Goal: Transaction & Acquisition: Purchase product/service

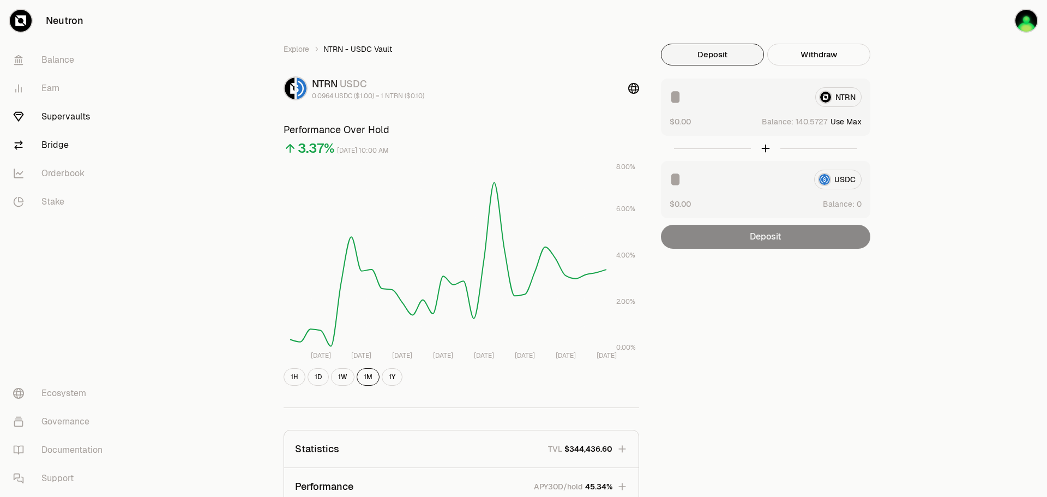
click at [57, 142] on link "Bridge" at bounding box center [60, 145] width 113 height 28
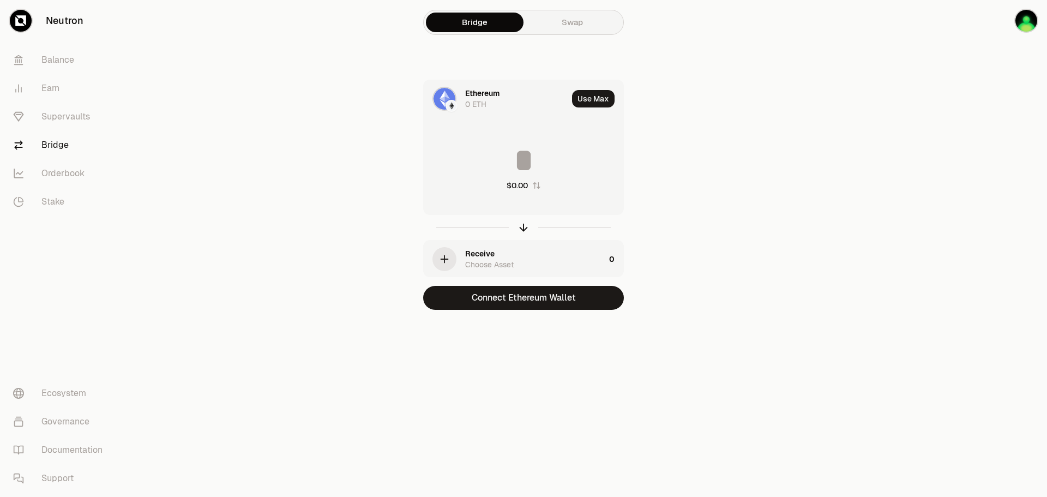
click at [472, 98] on div "Ethereum" at bounding box center [482, 93] width 34 height 11
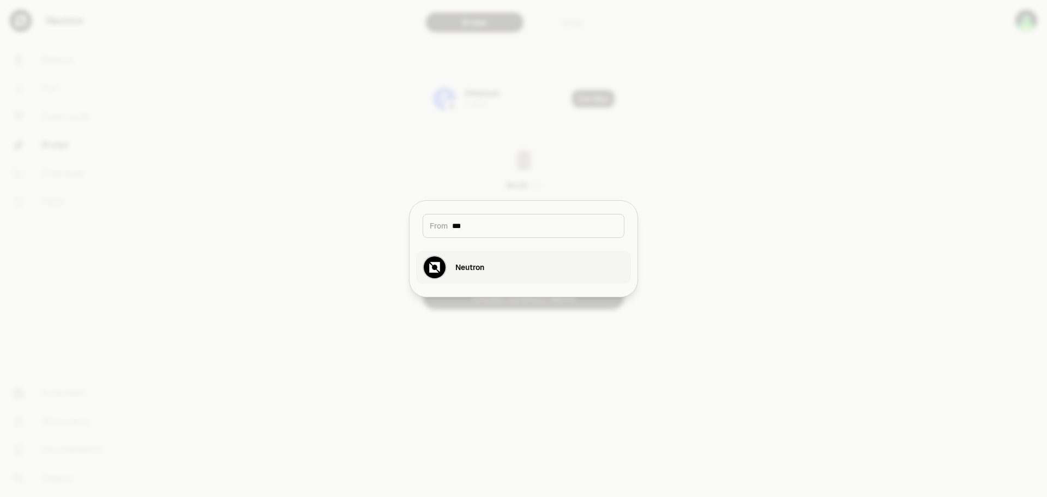
type input "***"
click at [496, 273] on button "Neutron" at bounding box center [523, 267] width 215 height 33
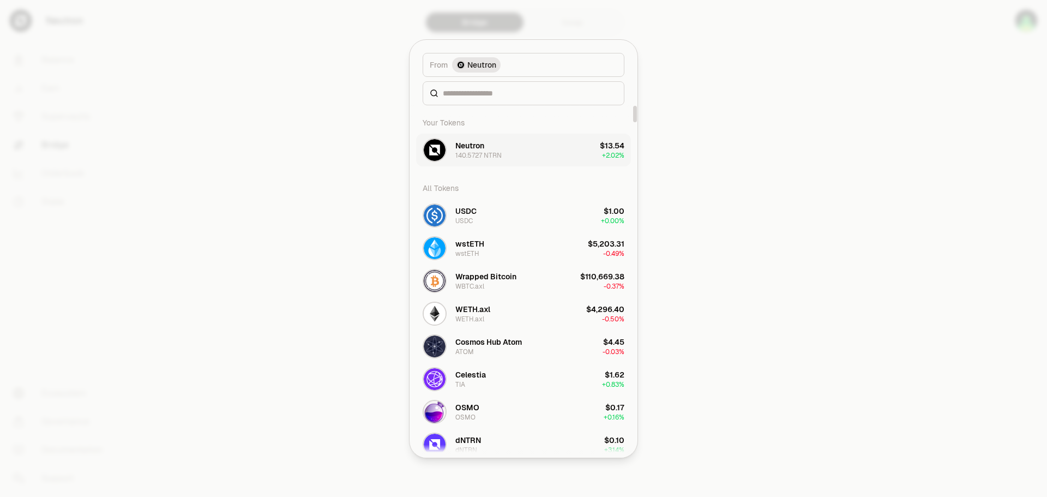
click at [491, 153] on div "140.5727 NTRN" at bounding box center [478, 155] width 46 height 9
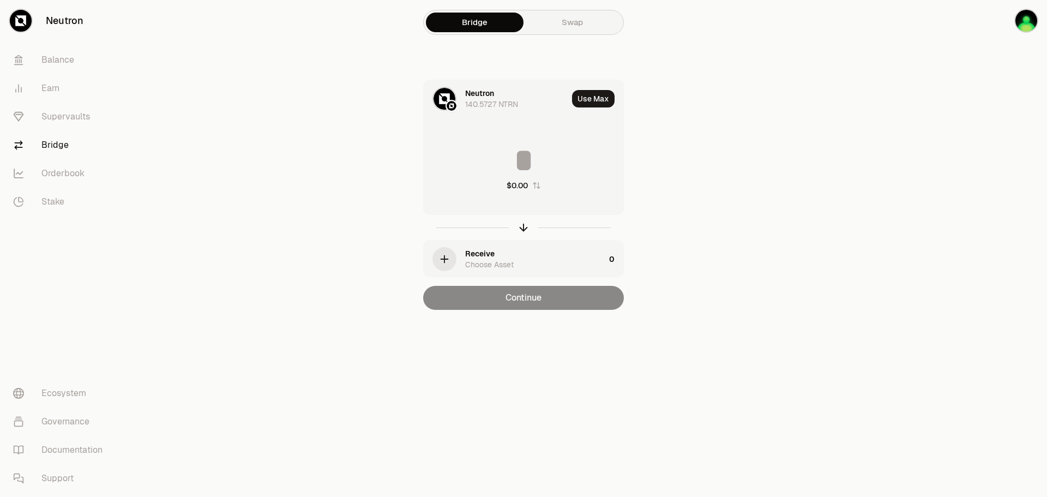
click at [447, 263] on icon "button" at bounding box center [444, 259] width 12 height 12
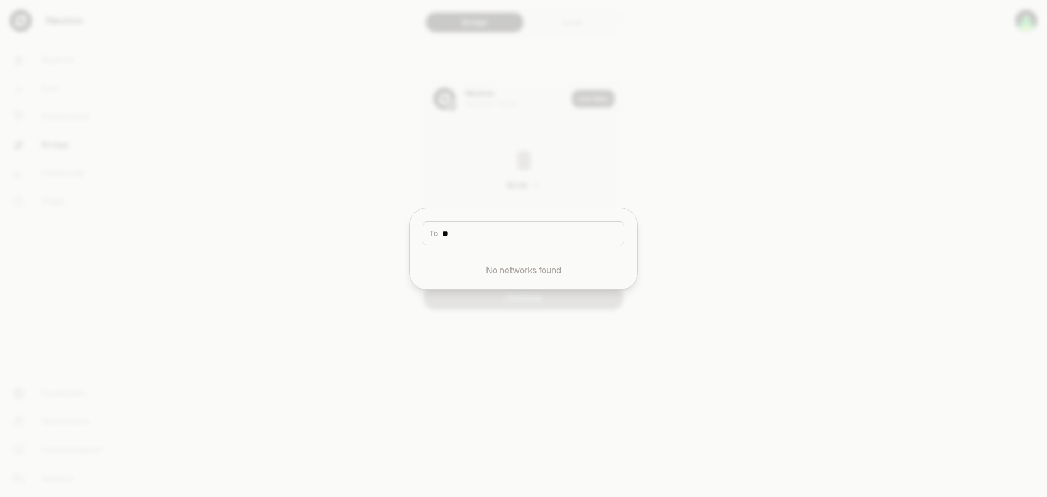
type input "*"
type input "***"
click at [486, 274] on button "Neutron" at bounding box center [523, 267] width 215 height 33
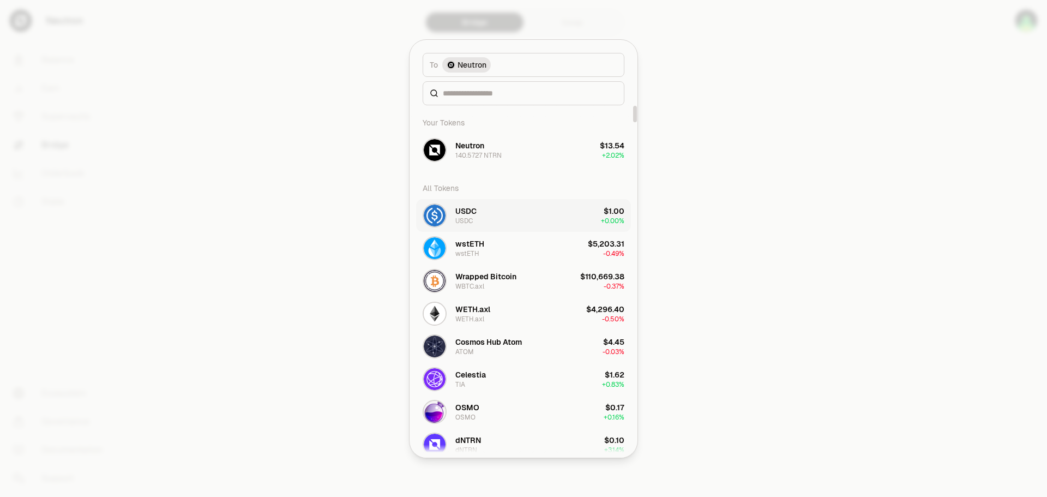
click at [529, 211] on button "USDC USDC $1.00 + 0.00%" at bounding box center [523, 215] width 215 height 33
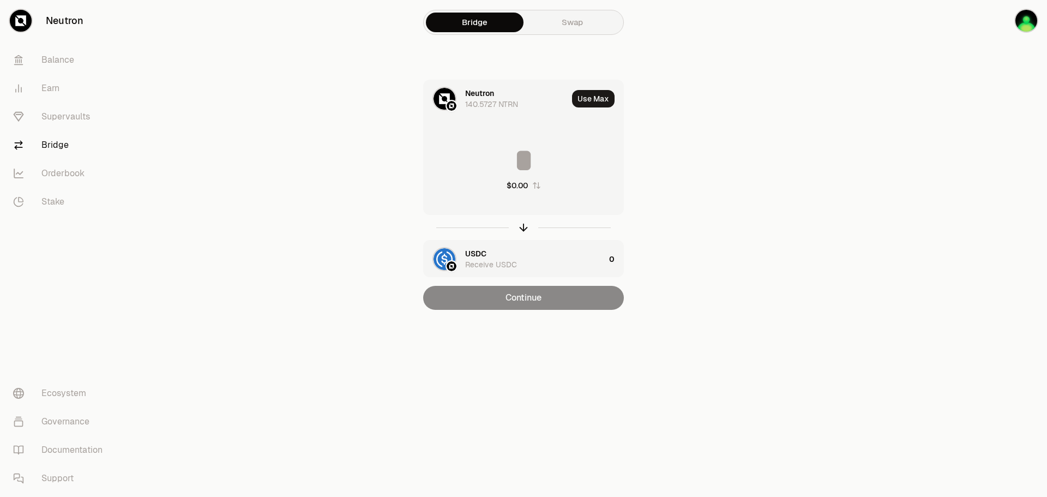
click at [520, 97] on div "Neutron 140.5727 NTRN" at bounding box center [516, 99] width 103 height 22
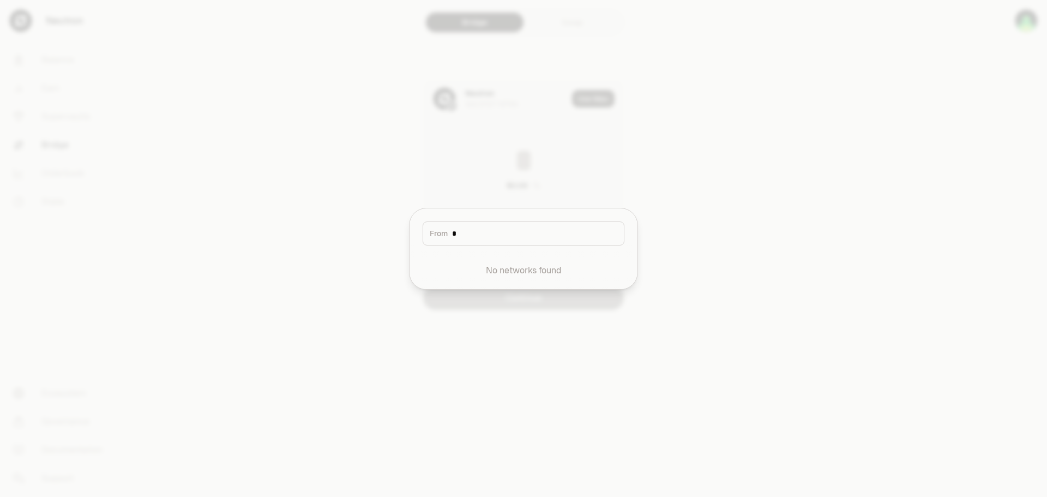
type input "**"
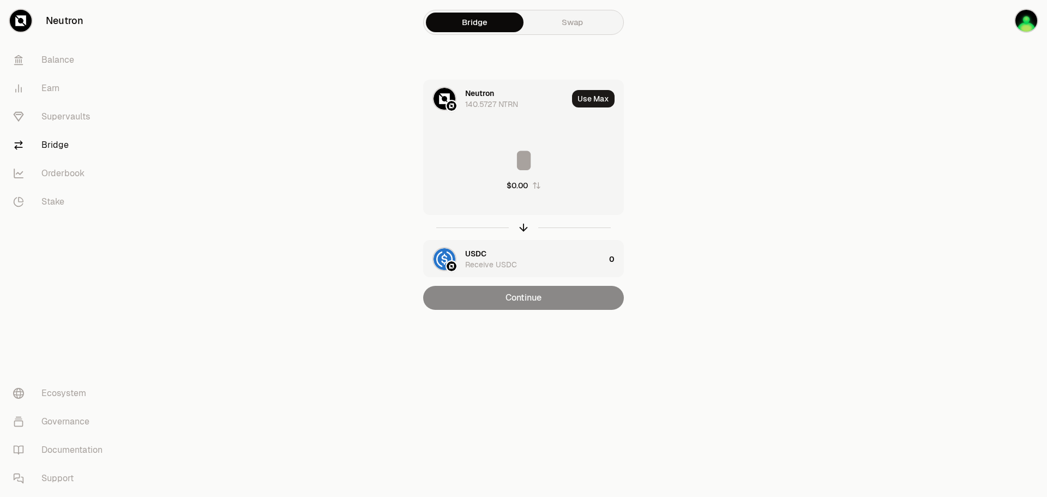
click at [482, 100] on div "140.5727 NTRN" at bounding box center [491, 104] width 53 height 11
click at [529, 164] on input at bounding box center [524, 160] width 200 height 33
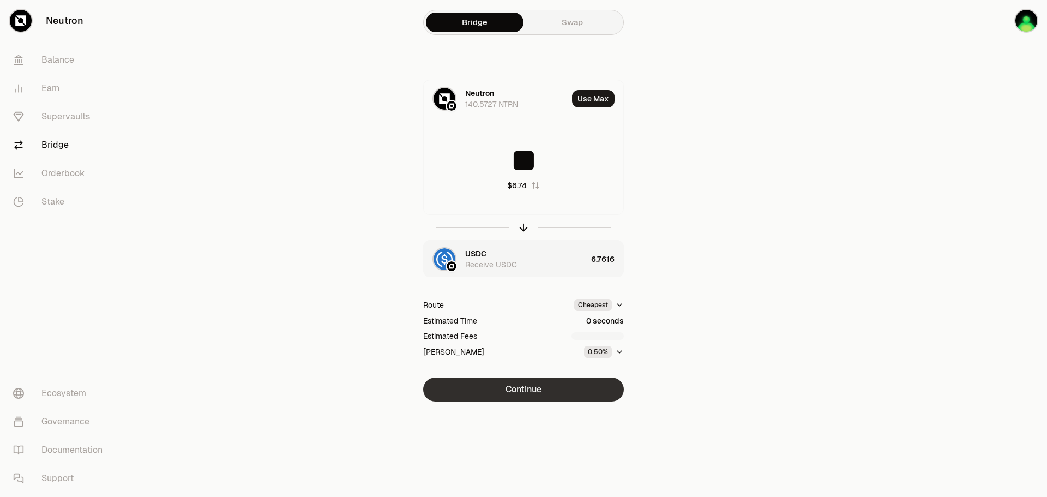
type input "**"
click at [569, 394] on button "Continue" at bounding box center [523, 389] width 201 height 24
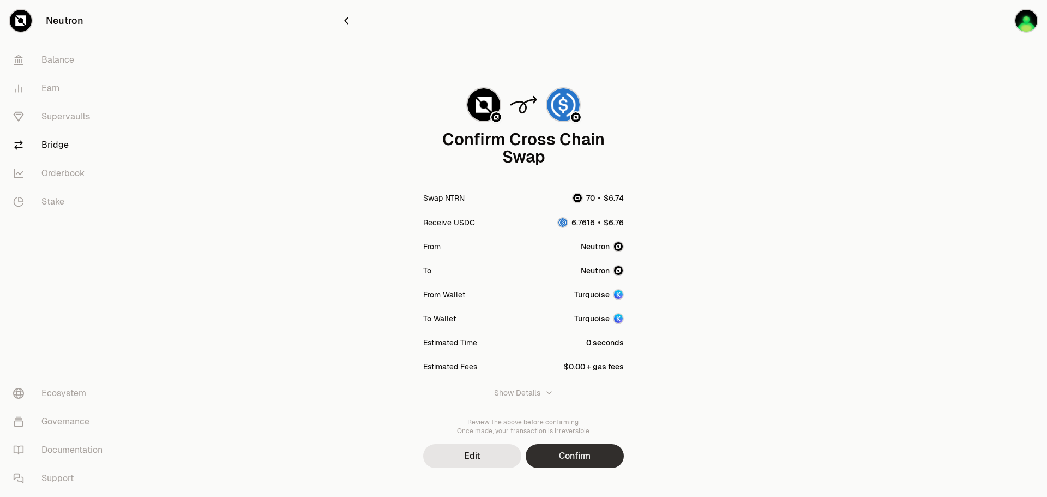
click at [578, 454] on button "Confirm" at bounding box center [575, 456] width 98 height 24
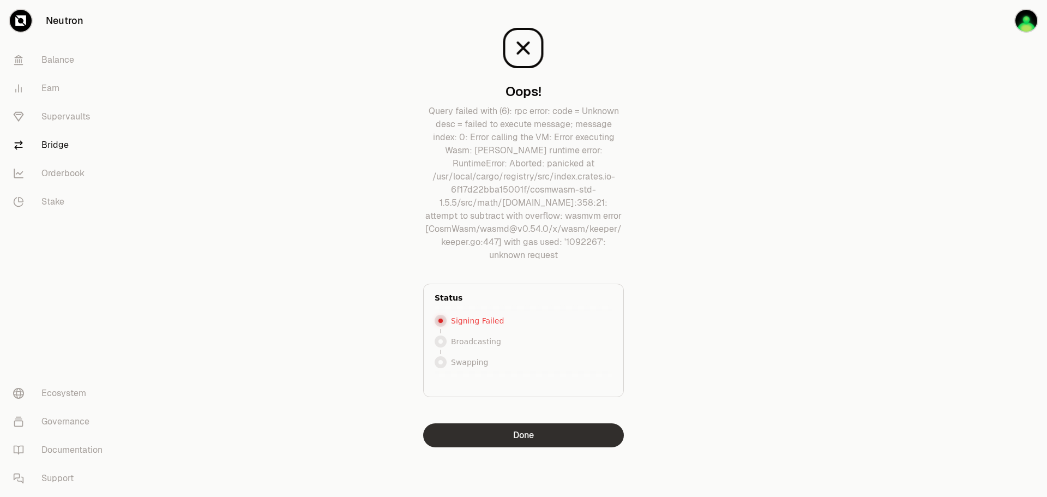
click at [584, 438] on button "Done" at bounding box center [523, 435] width 201 height 24
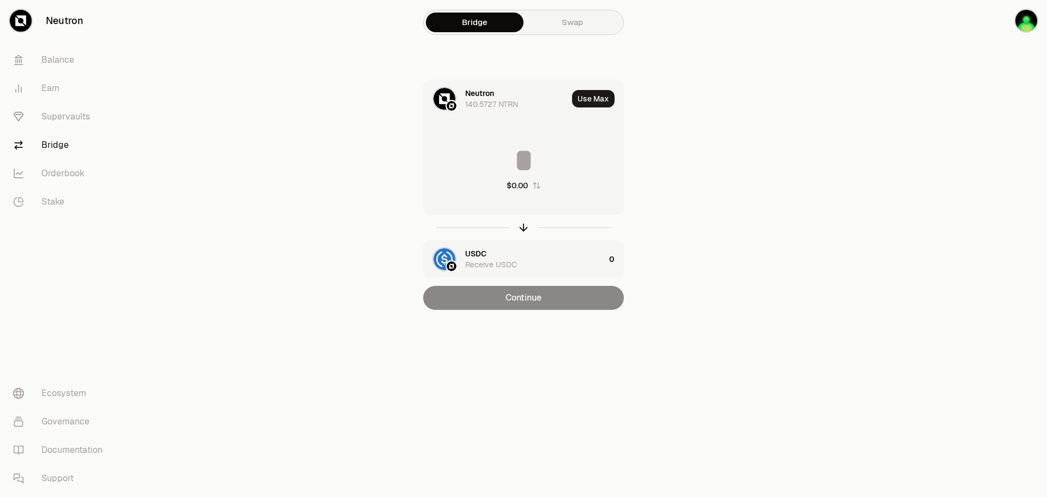
click at [561, 121] on div "$0.00" at bounding box center [524, 167] width 200 height 96
click at [526, 158] on input at bounding box center [524, 160] width 200 height 33
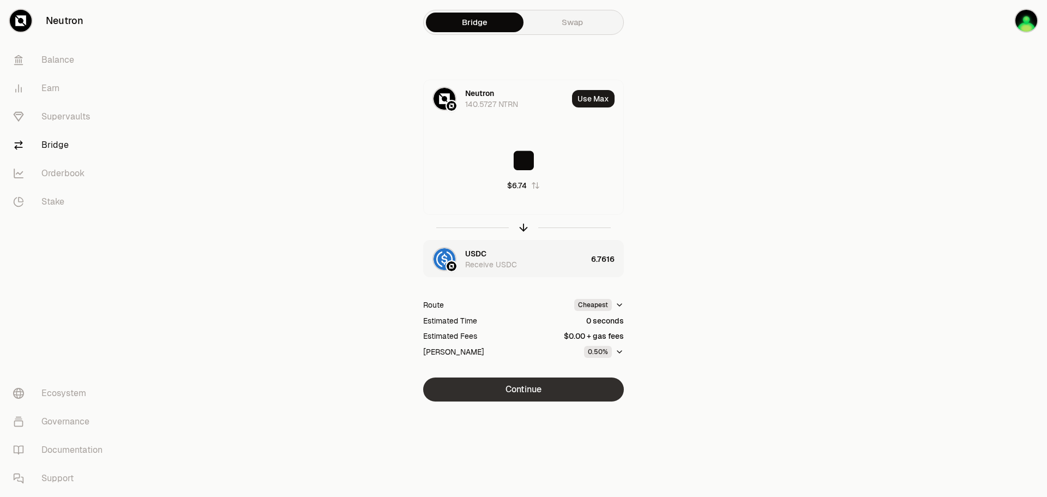
type input "**"
click at [547, 396] on button "Continue" at bounding box center [523, 389] width 201 height 24
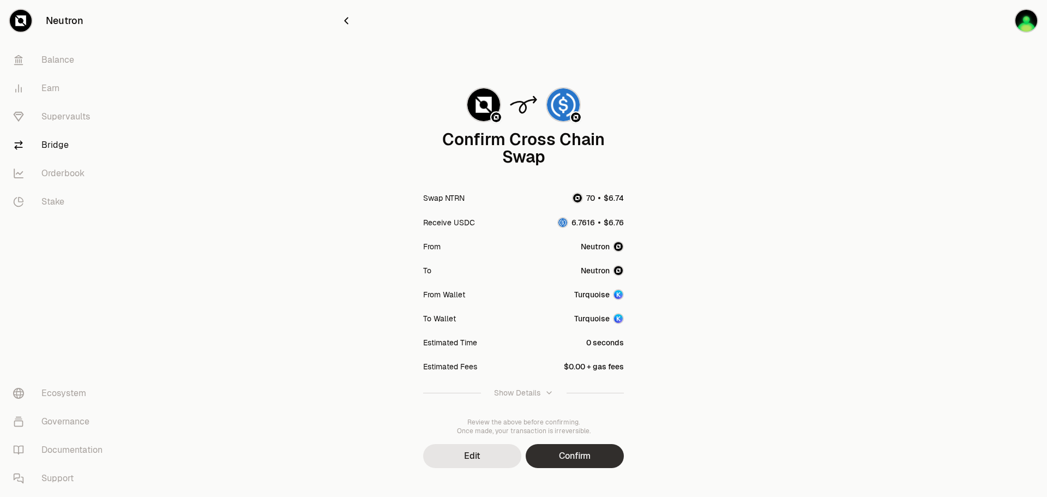
click at [573, 461] on button "Confirm" at bounding box center [575, 456] width 98 height 24
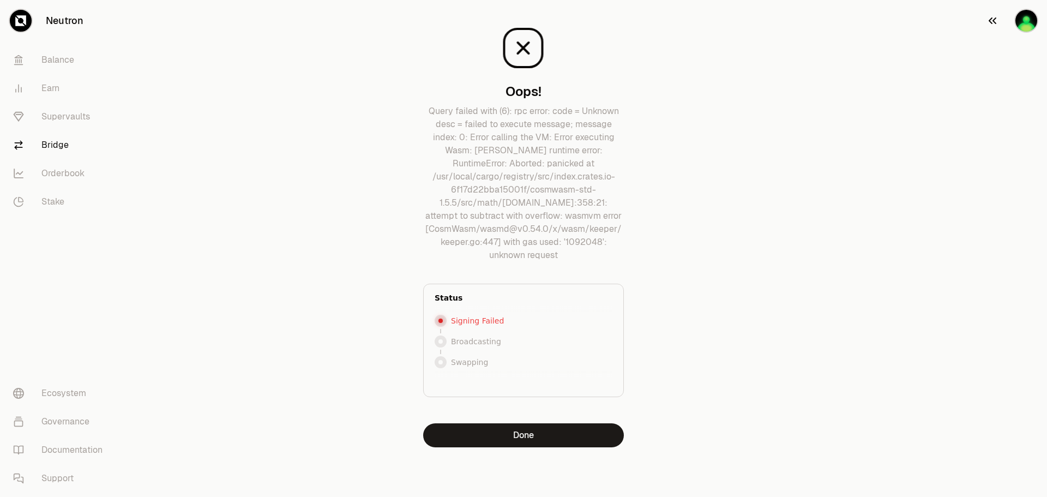
click at [1023, 20] on img "button" at bounding box center [1026, 21] width 22 height 22
click at [55, 143] on link "Bridge" at bounding box center [60, 145] width 113 height 28
click at [550, 441] on button "Done" at bounding box center [523, 435] width 201 height 24
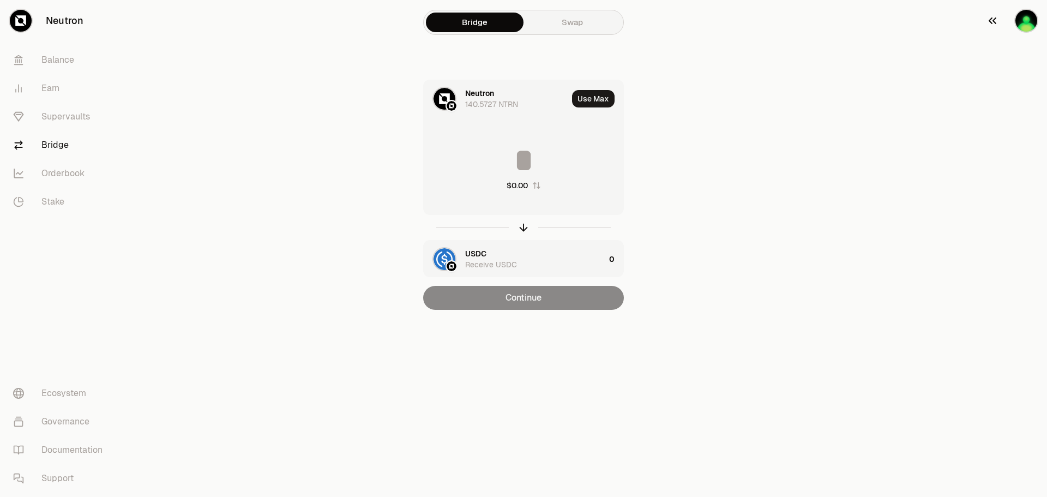
click at [1025, 22] on img "button" at bounding box center [1026, 21] width 22 height 22
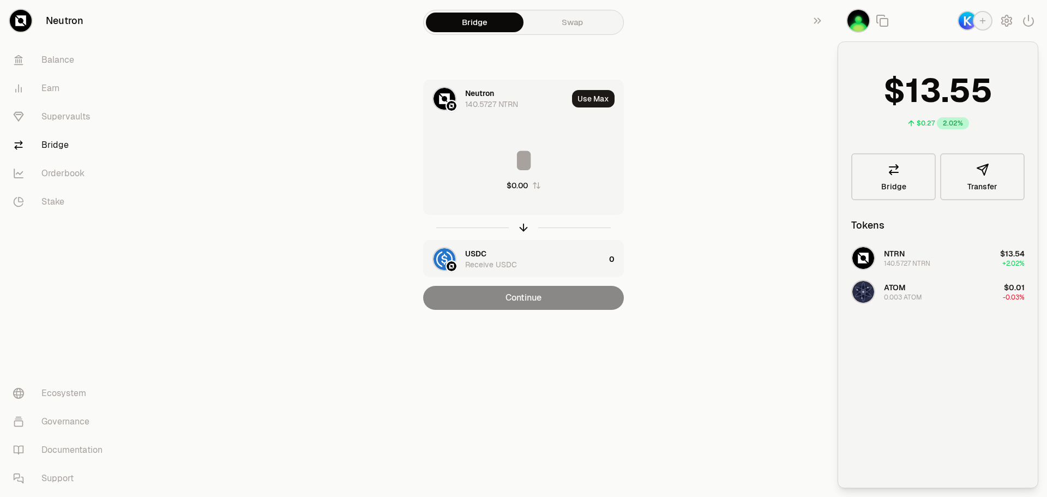
click at [606, 19] on link "Swap" at bounding box center [573, 23] width 98 height 20
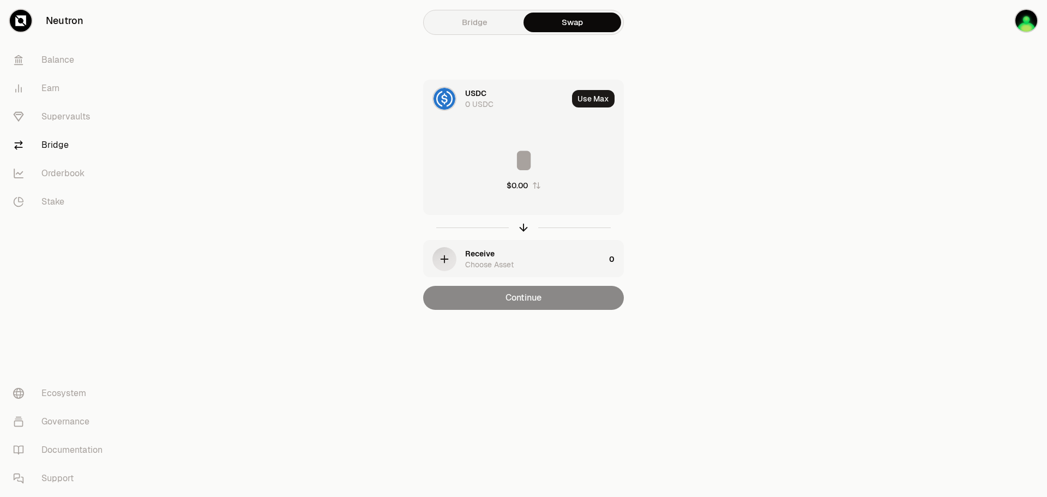
click at [477, 98] on div "USDC" at bounding box center [475, 93] width 21 height 11
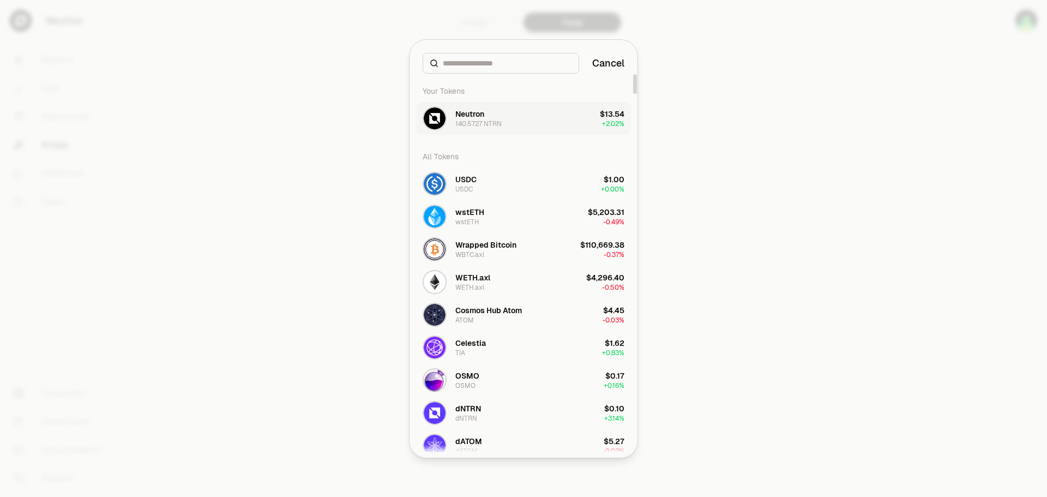
click at [482, 106] on div "Neutron 140.5727 NTRN" at bounding box center [462, 118] width 79 height 24
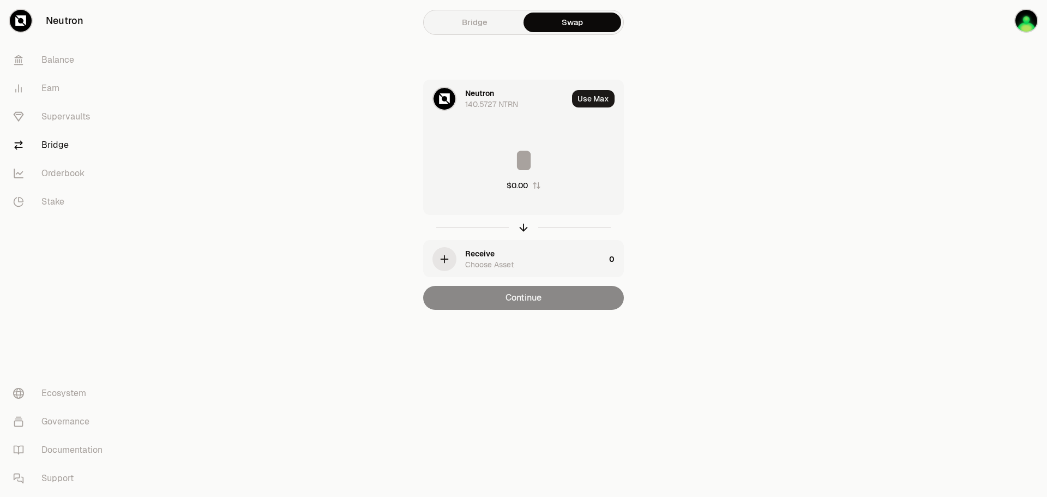
click at [546, 261] on div "Receive Choose Asset" at bounding box center [535, 259] width 140 height 22
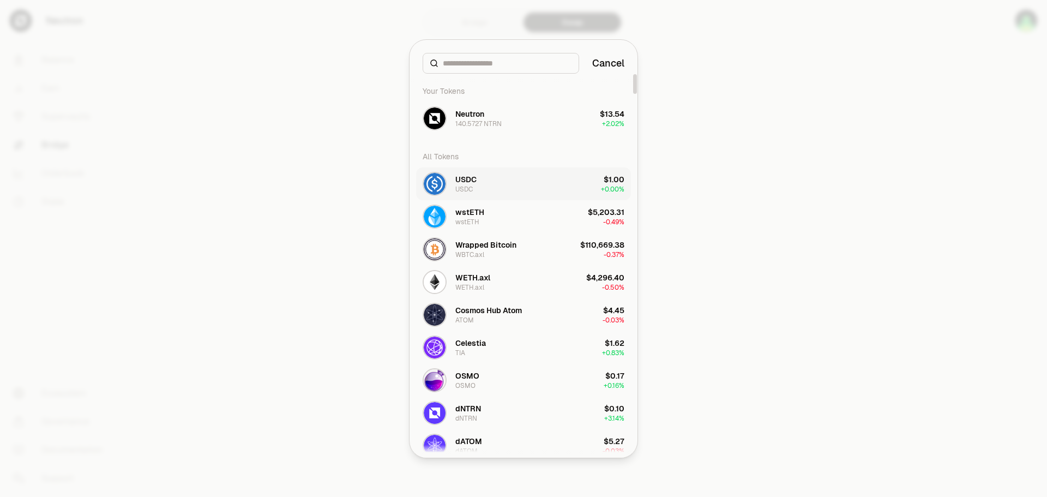
click at [514, 176] on button "USDC USDC $1.00 + 0.00%" at bounding box center [523, 183] width 215 height 33
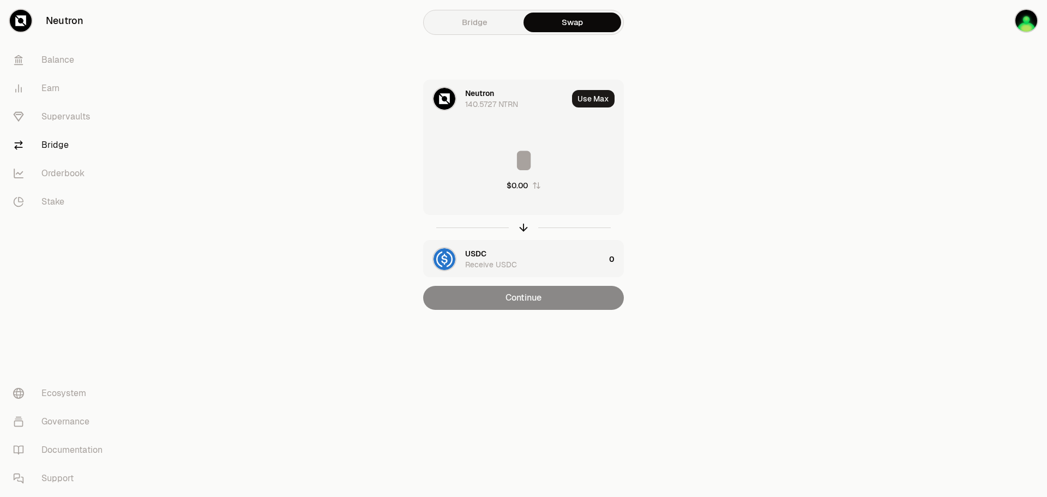
click at [525, 152] on input at bounding box center [524, 160] width 200 height 33
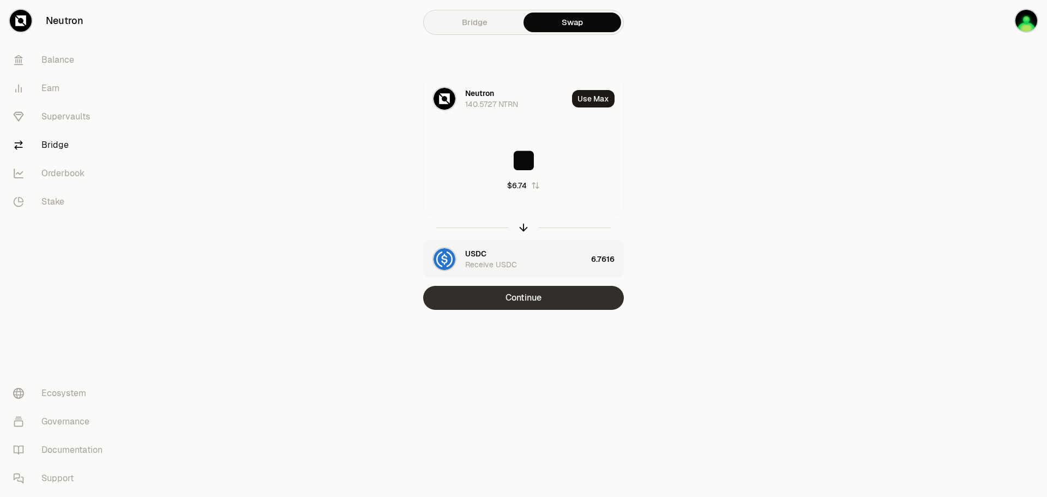
type input "**"
click at [568, 305] on button "Continue" at bounding box center [523, 298] width 201 height 24
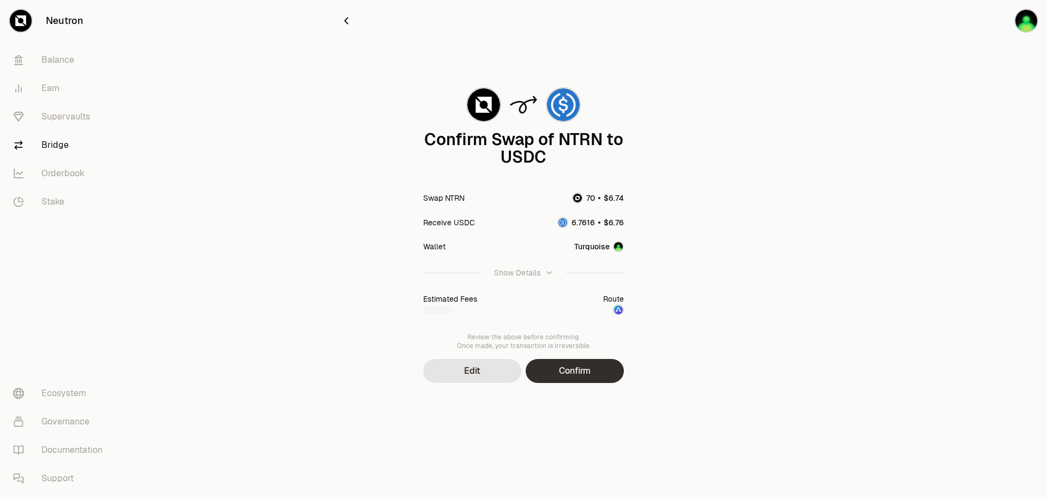
click at [593, 372] on button "Confirm" at bounding box center [575, 371] width 98 height 24
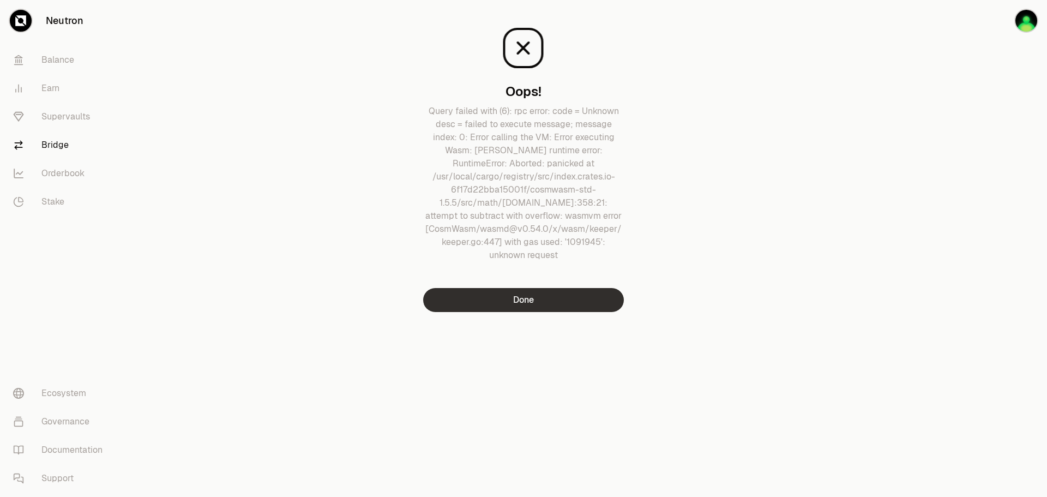
click at [578, 308] on button "Done" at bounding box center [523, 300] width 201 height 24
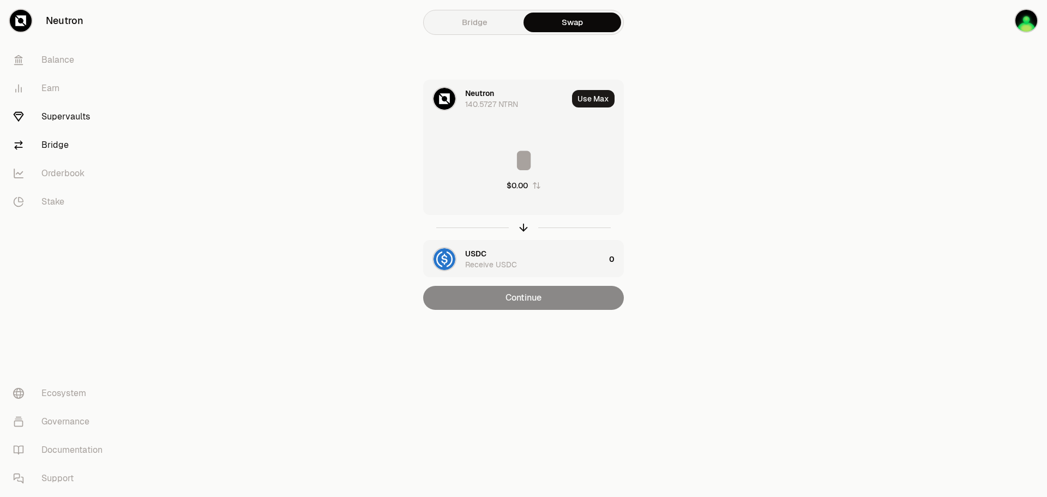
click at [68, 119] on link "Supervaults" at bounding box center [60, 117] width 113 height 28
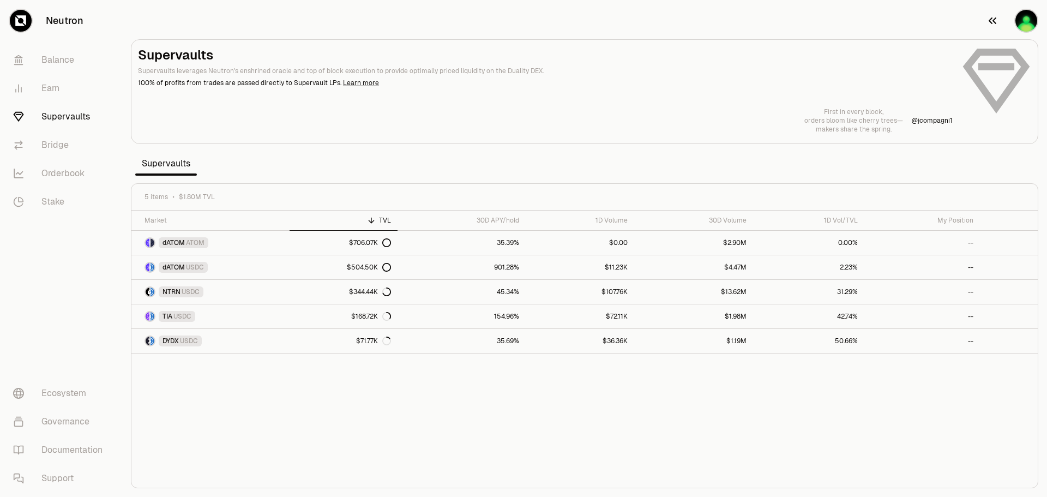
click at [1031, 22] on img "button" at bounding box center [1026, 21] width 22 height 22
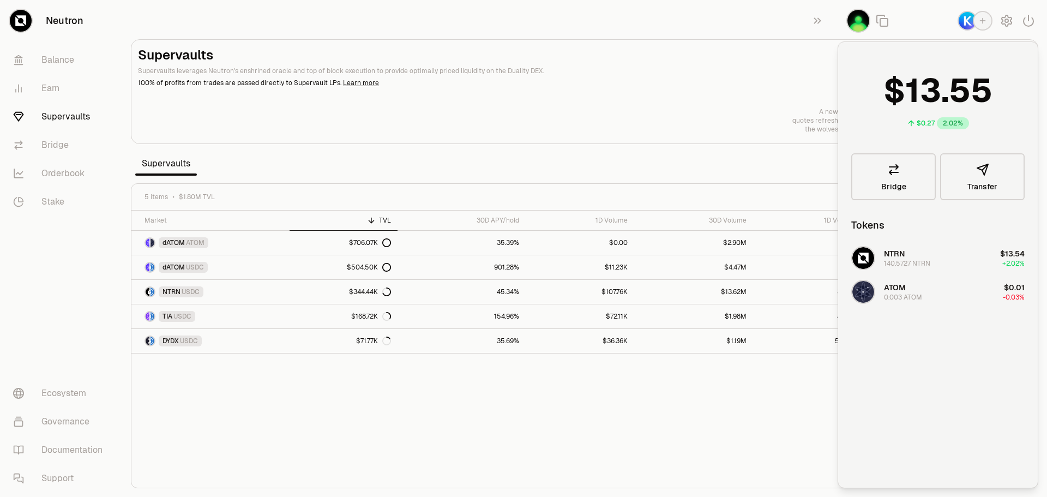
click at [62, 116] on link "Supervaults" at bounding box center [60, 117] width 113 height 28
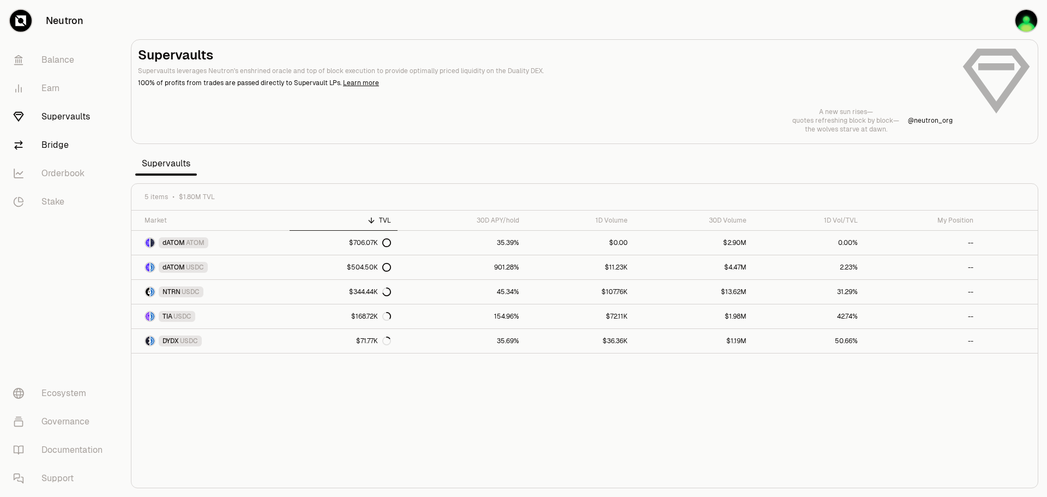
click at [56, 143] on link "Bridge" at bounding box center [60, 145] width 113 height 28
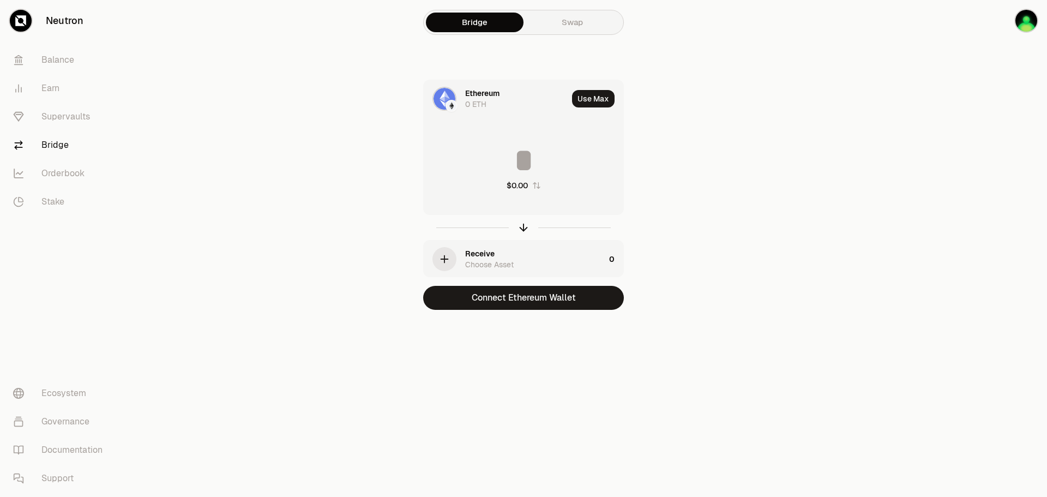
click at [510, 102] on div "Ethereum 0 ETH" at bounding box center [516, 99] width 103 height 22
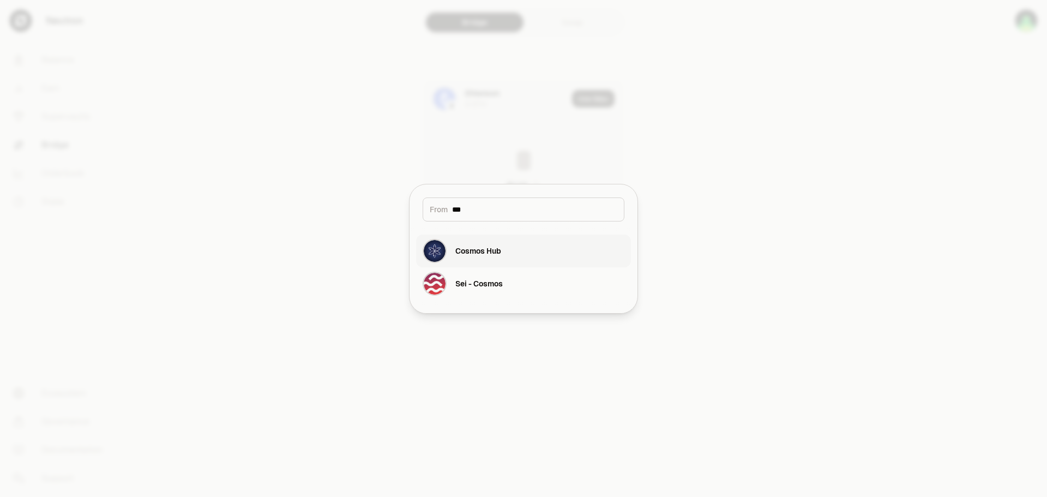
type input "***"
click at [485, 257] on div "Cosmos Hub" at bounding box center [462, 251] width 79 height 24
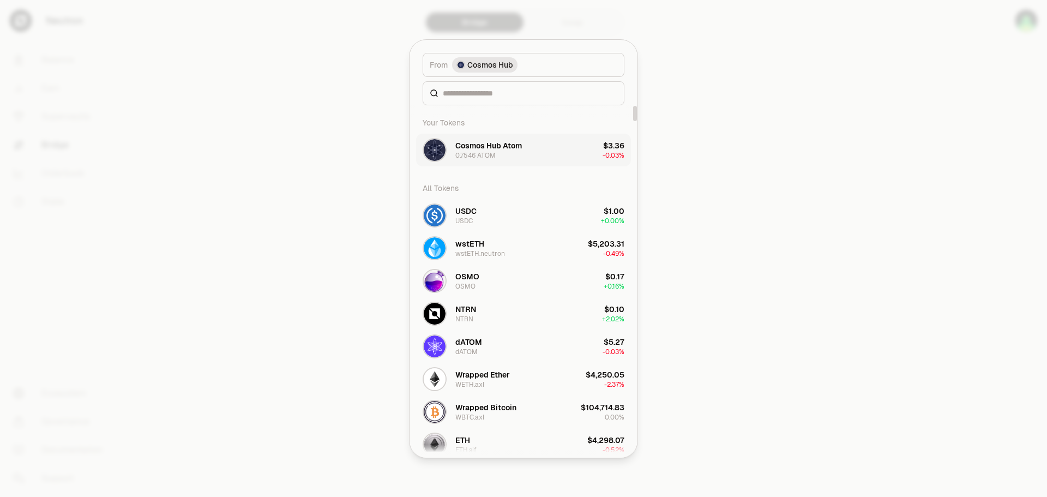
click at [506, 149] on div "Cosmos Hub Atom" at bounding box center [488, 145] width 67 height 11
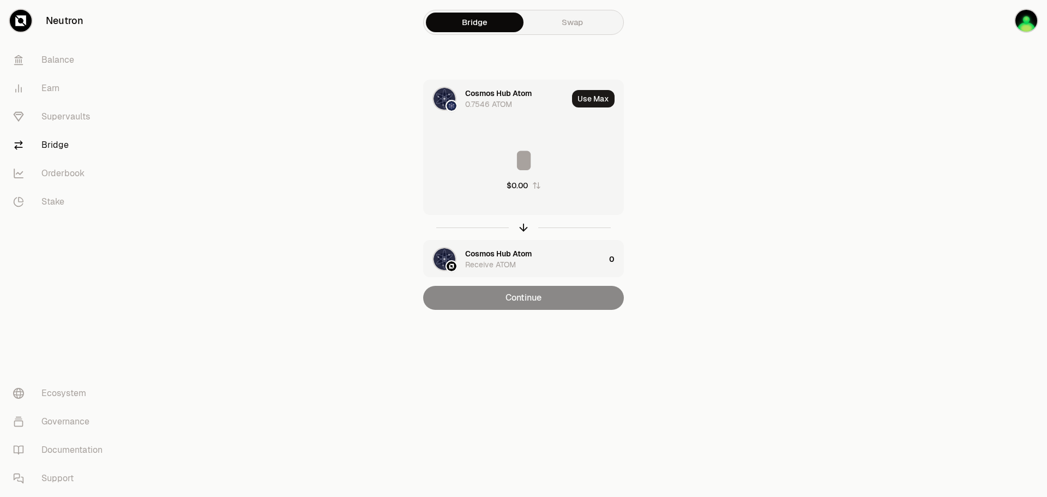
click at [528, 163] on input at bounding box center [524, 160] width 200 height 33
click at [520, 99] on div "Cosmos Hub Atom 0.7546 ATOM" at bounding box center [516, 99] width 103 height 22
click at [544, 154] on input at bounding box center [524, 160] width 200 height 33
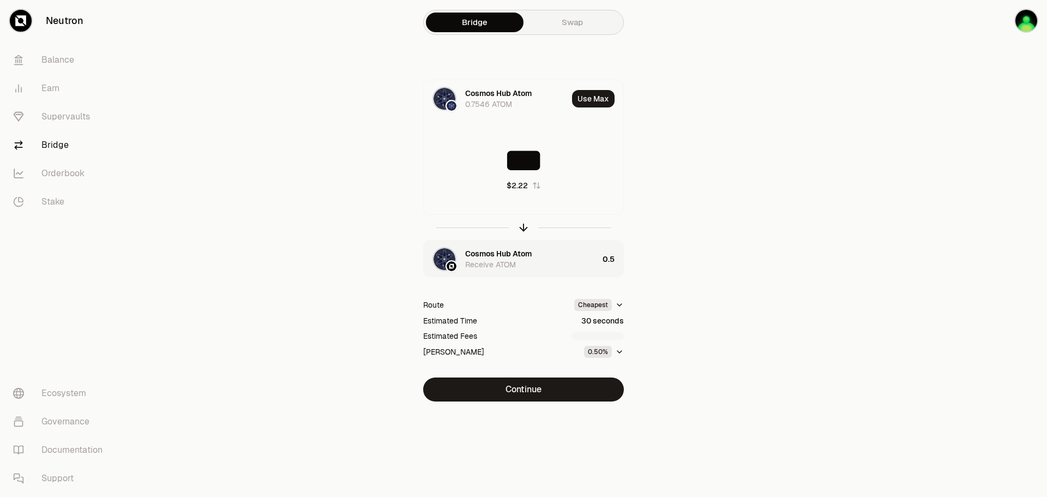
type input "***"
click at [542, 257] on div "Cosmos Hub Atom Receive ATOM" at bounding box center [531, 259] width 133 height 22
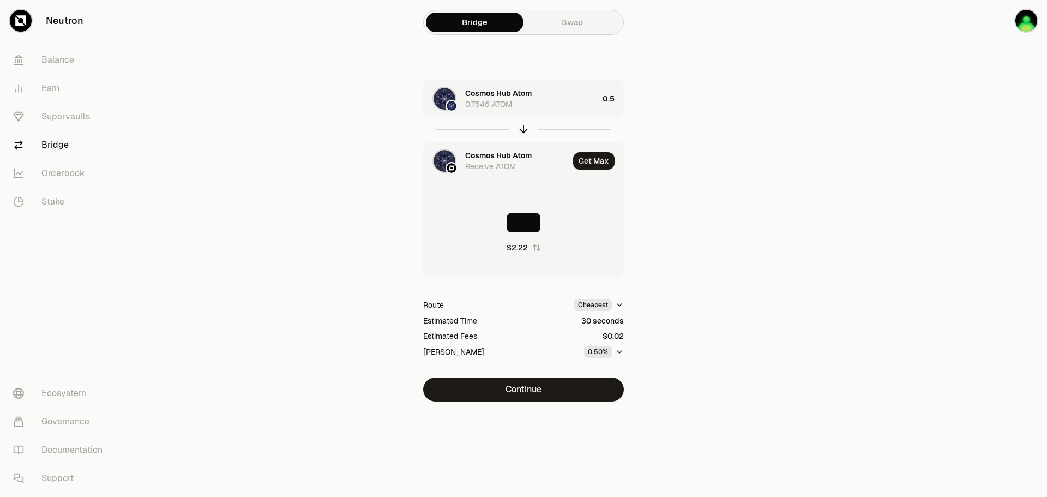
click at [485, 157] on div "Cosmos Hub Atom" at bounding box center [498, 155] width 67 height 11
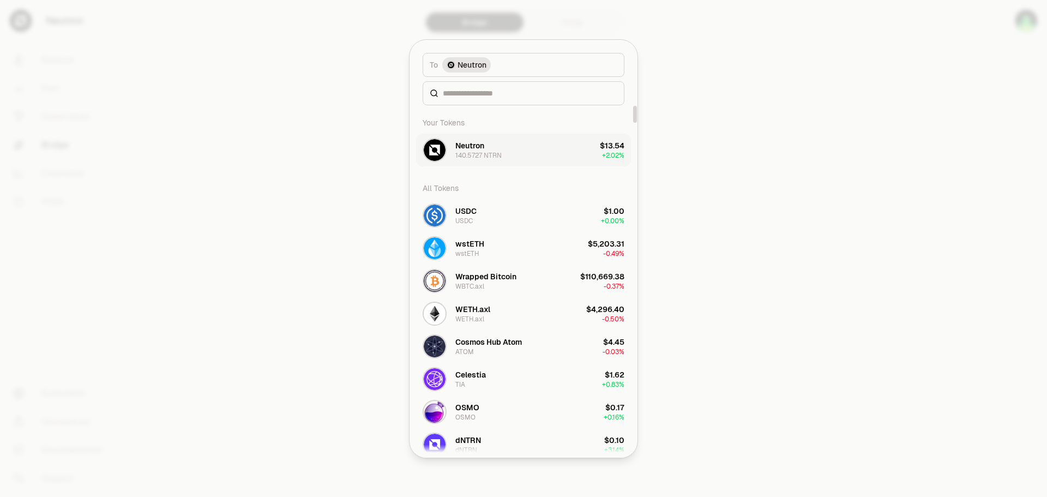
click at [484, 156] on div "140.5727 NTRN" at bounding box center [478, 155] width 46 height 9
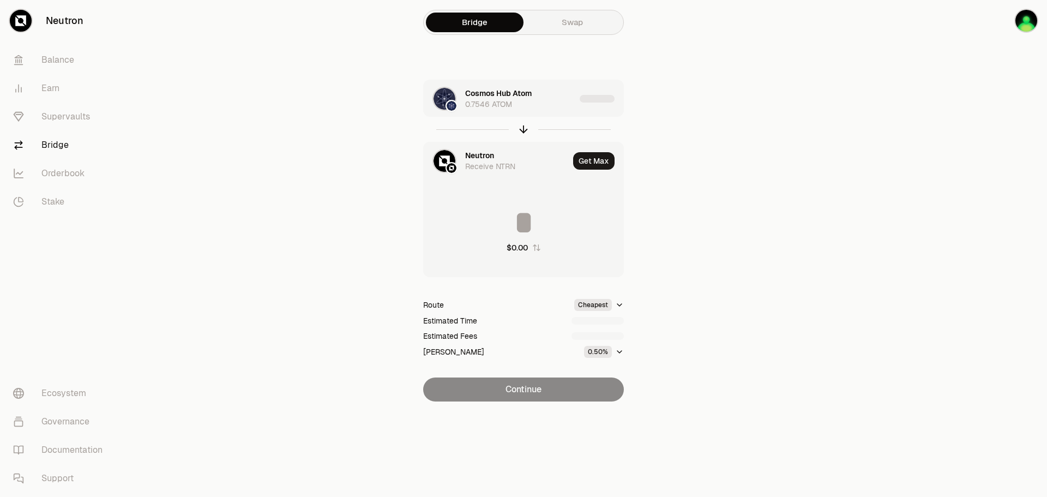
type input "*********"
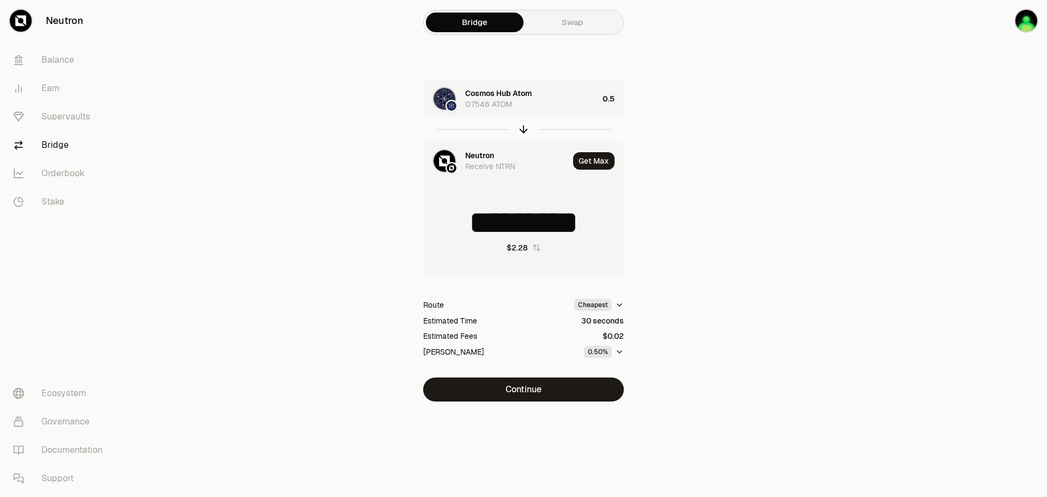
click at [470, 152] on div "Neutron" at bounding box center [479, 155] width 29 height 11
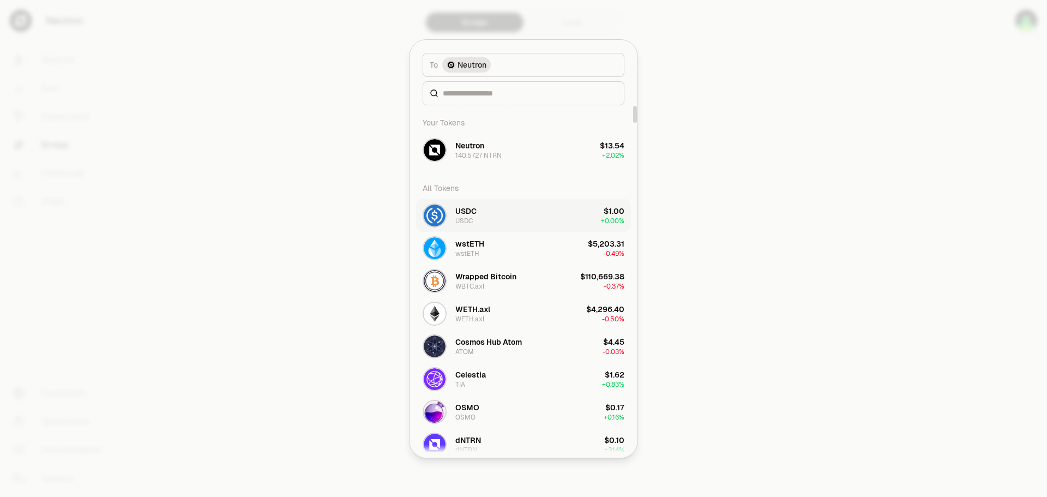
click at [486, 211] on button "USDC USDC $1.00 + 0.00%" at bounding box center [523, 215] width 215 height 33
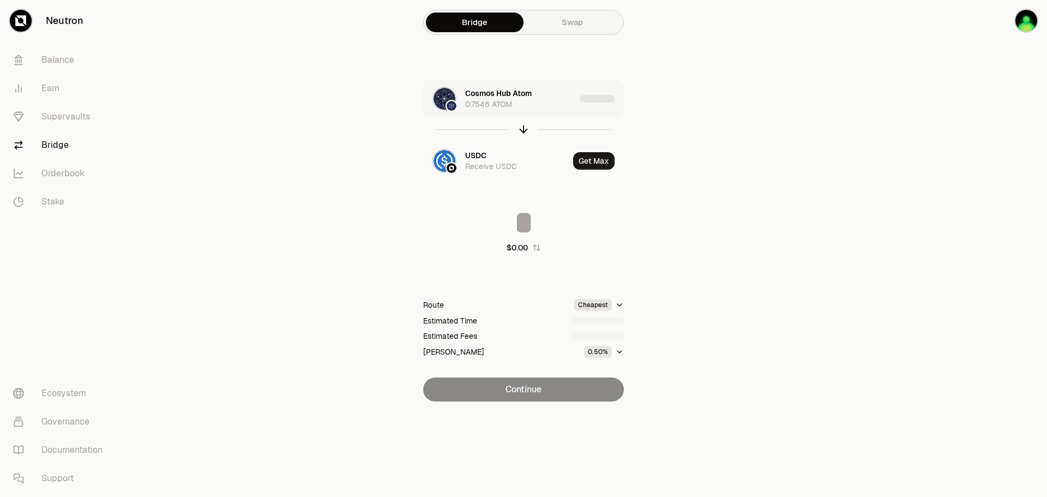
type input "********"
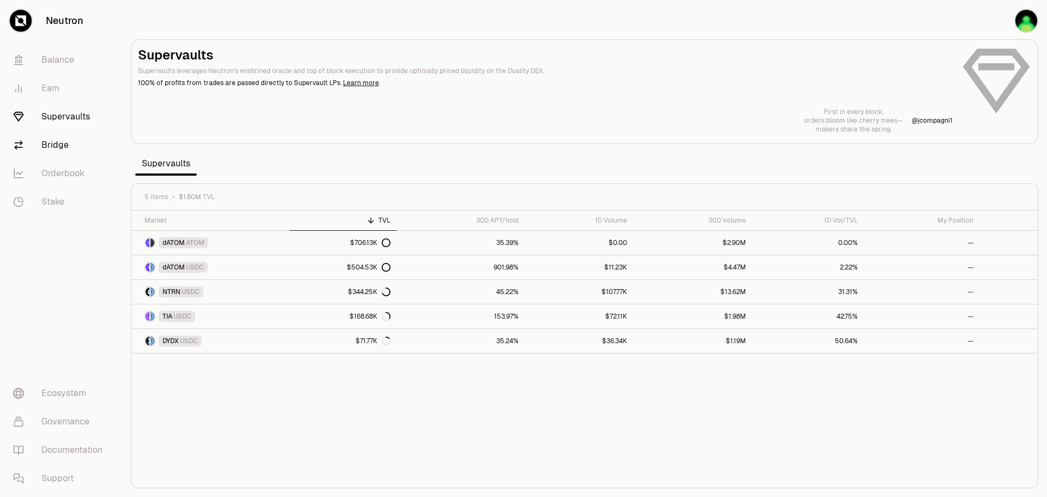
click at [54, 147] on link "Bridge" at bounding box center [60, 145] width 113 height 28
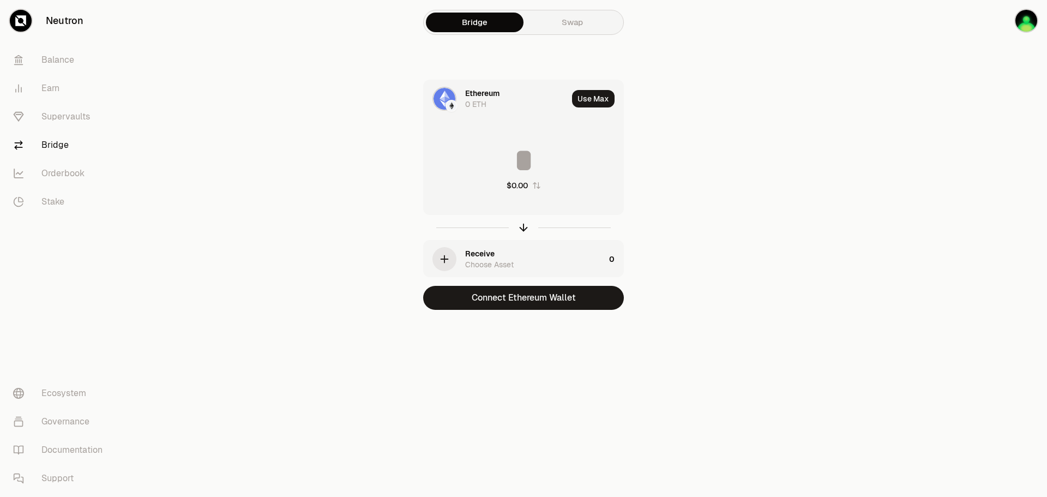
click at [464, 97] on div "Ethereum 0 ETH" at bounding box center [496, 98] width 144 height 37
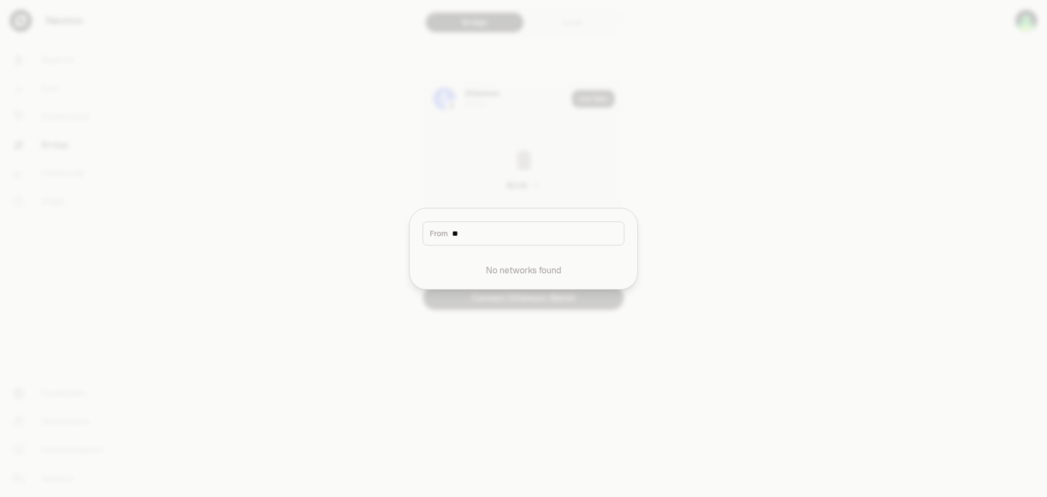
type input "*"
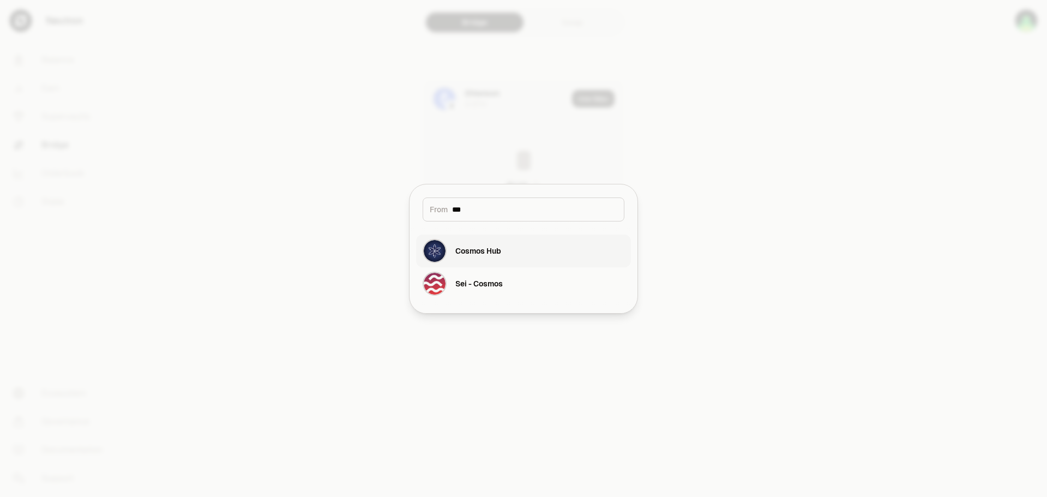
type input "***"
click at [479, 243] on div "Cosmos Hub" at bounding box center [462, 251] width 79 height 24
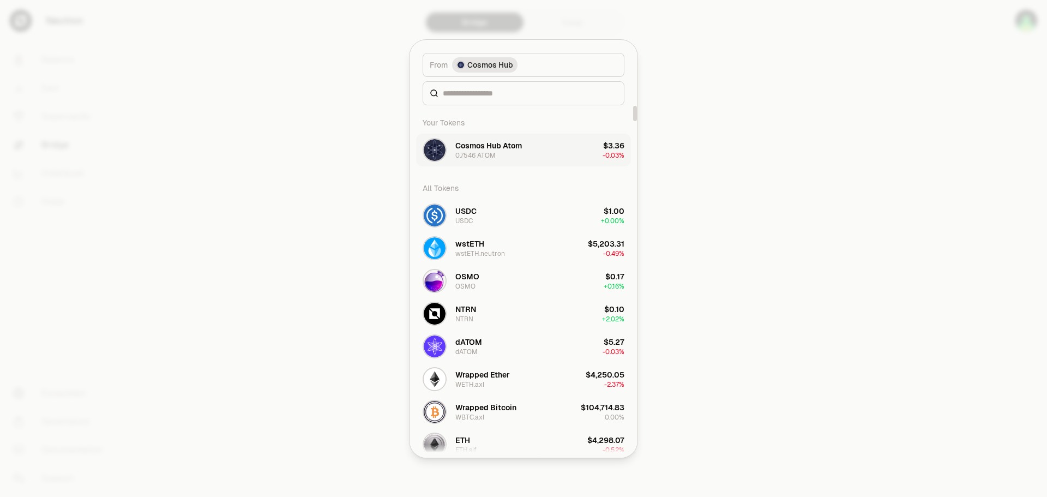
click at [514, 143] on div "Cosmos Hub Atom" at bounding box center [488, 145] width 67 height 11
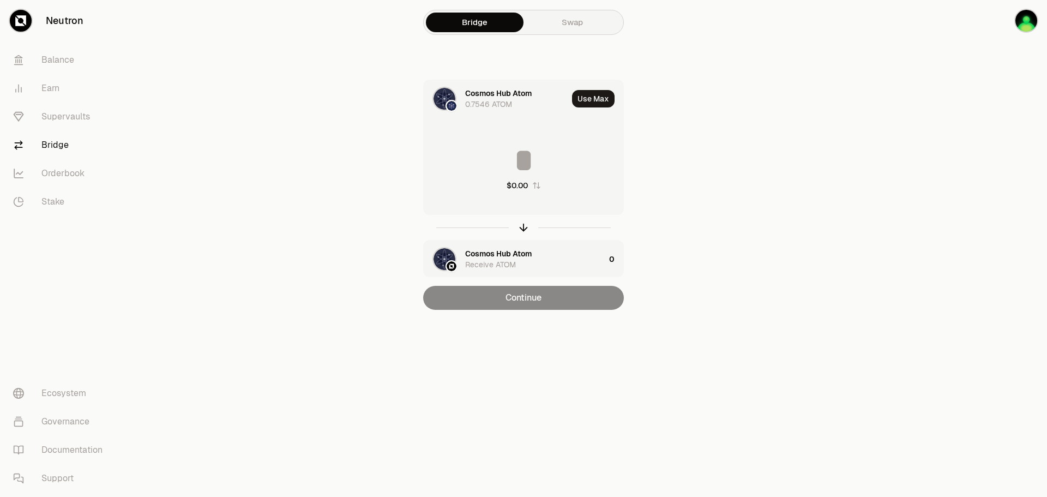
click at [435, 249] on div "button" at bounding box center [444, 259] width 24 height 24
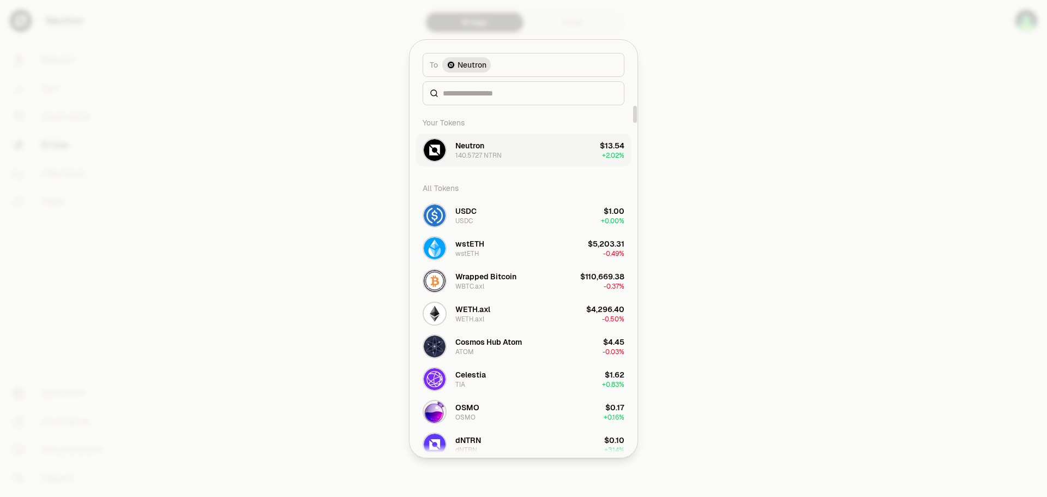
click at [469, 146] on div "Neutron" at bounding box center [469, 145] width 29 height 11
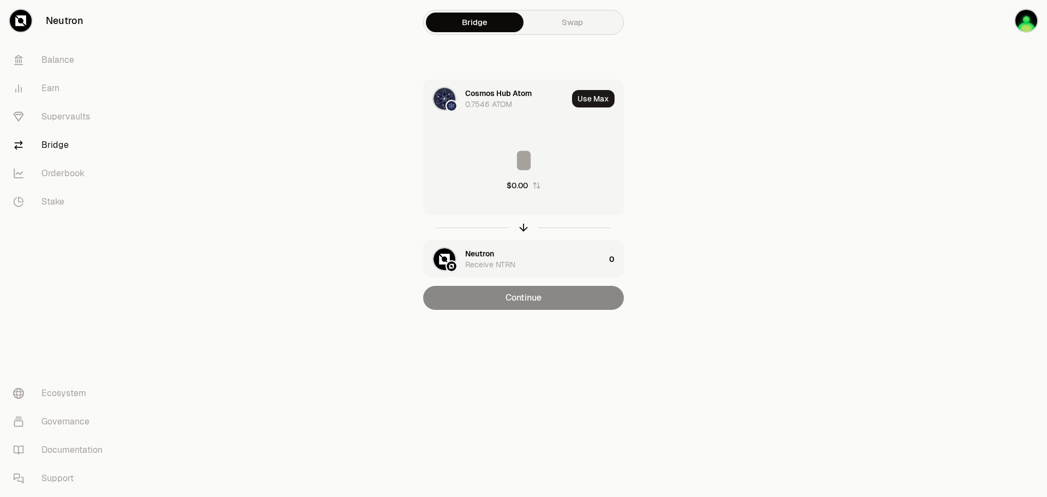
click at [537, 259] on div "Neutron Receive NTRN" at bounding box center [535, 259] width 140 height 22
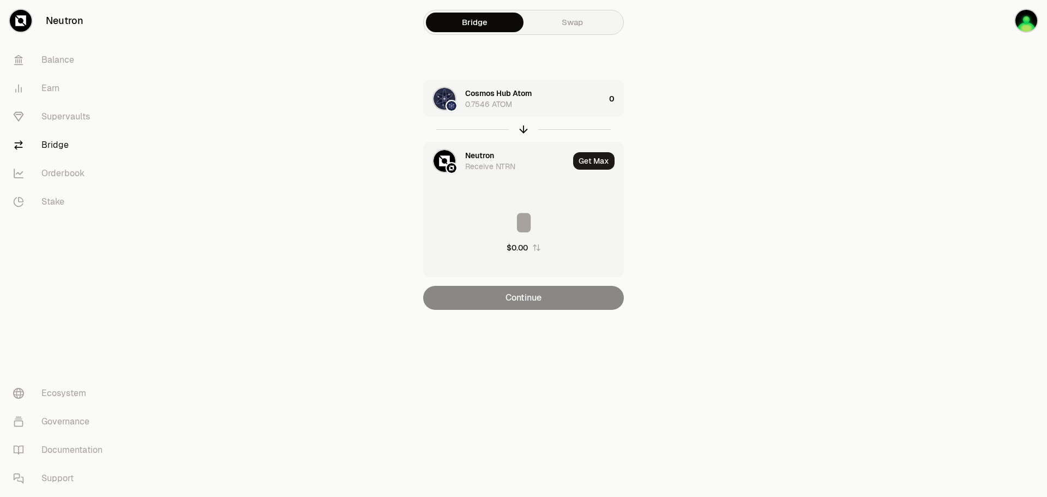
click at [938, 62] on div at bounding box center [986, 176] width 122 height 353
click at [65, 63] on link "Balance" at bounding box center [60, 60] width 113 height 28
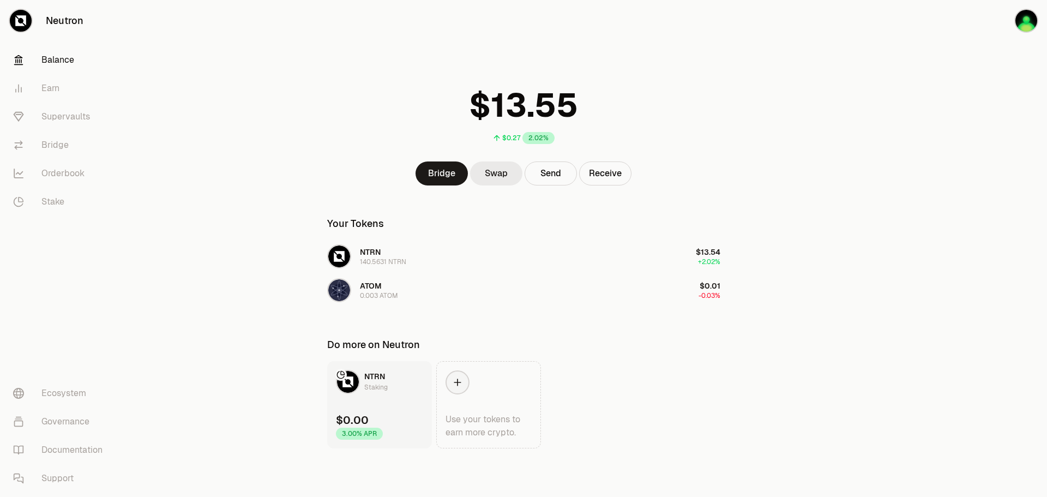
click at [502, 172] on link "Swap" at bounding box center [496, 173] width 52 height 24
